Goal: Answer question/provide support

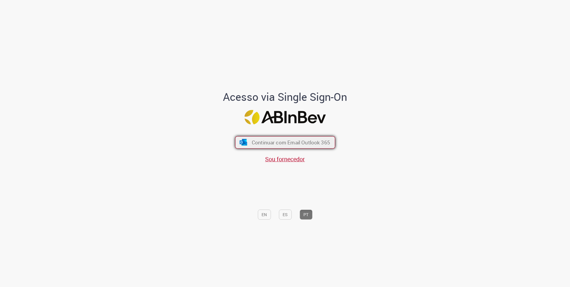
click at [295, 142] on span "Continuar com Email Outlook 365" at bounding box center [290, 142] width 78 height 7
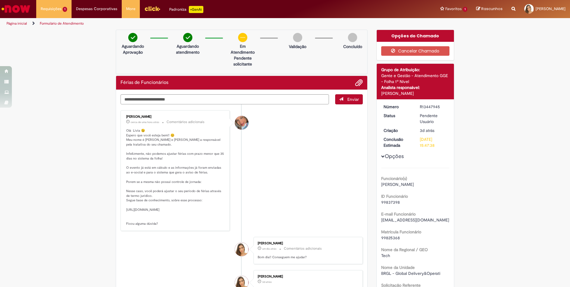
drag, startPoint x: 126, startPoint y: 116, endPoint x: 160, endPoint y: 229, distance: 118.1
click at [160, 229] on div "[PERSON_NAME] cerca de uma hora atrás cerca de uma hora atrás Comentários adici…" at bounding box center [175, 170] width 106 height 117
copy div "[PERSON_NAME] cerca de uma hora atrás cerca de uma hora atrás Comentários adici…"
click at [232, 103] on textarea "Digite sua mensagem aqui..." at bounding box center [225, 99] width 208 height 10
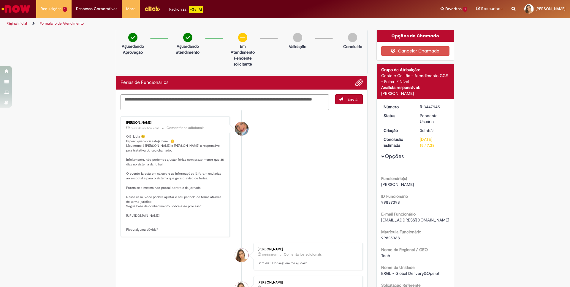
type textarea "**********"
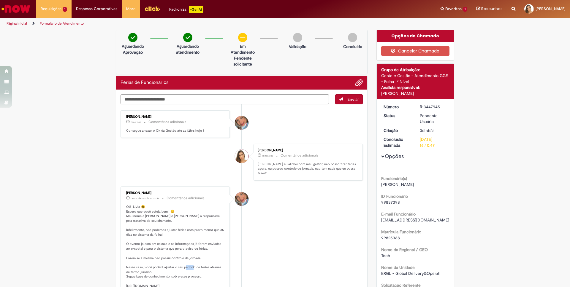
drag, startPoint x: 201, startPoint y: 264, endPoint x: 208, endPoint y: 264, distance: 6.8
click at [208, 264] on p "Olá Livia 😉 Espero que você esteja bem!! 😊 Meu nome é [PERSON_NAME] e [PERSON_N…" at bounding box center [175, 254] width 99 height 98
copy p "ias a"
drag, startPoint x: 300, startPoint y: 47, endPoint x: 308, endPoint y: 48, distance: 8.3
click at [308, 48] on div "Validação" at bounding box center [297, 43] width 29 height 20
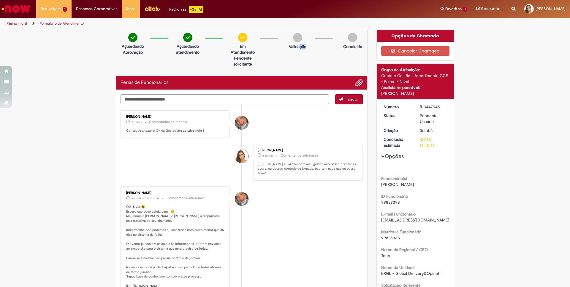
copy p "ção"
click at [162, 99] on textarea "Digite sua mensagem aqui..." at bounding box center [225, 99] width 208 height 10
paste textarea "*"
type textarea "*"
click at [253, 99] on textarea "Digite sua mensagem aqui..." at bounding box center [225, 99] width 208 height 10
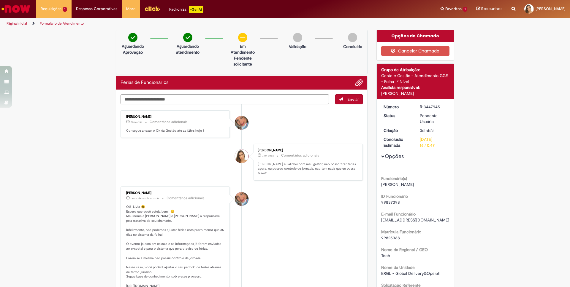
paste textarea "*"
type textarea "*"
click at [359, 83] on span "Adicionar anexos" at bounding box center [358, 83] width 7 height 7
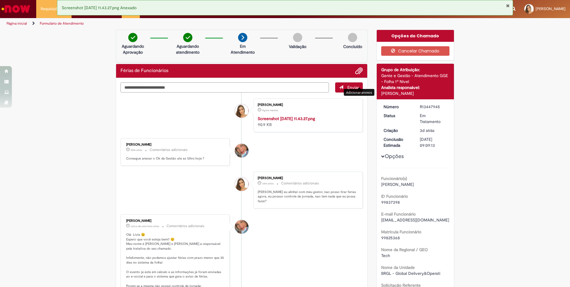
click at [245, 90] on textarea "Digite sua mensagem aqui..." at bounding box center [225, 88] width 208 height 10
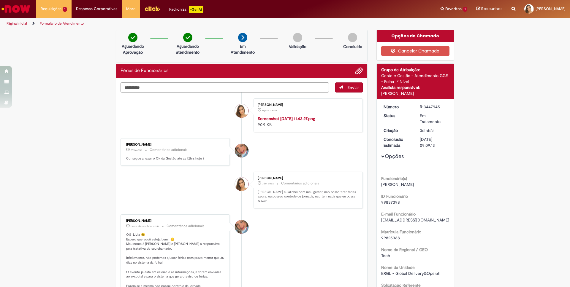
type textarea "*********"
